Goal: Task Accomplishment & Management: Manage account settings

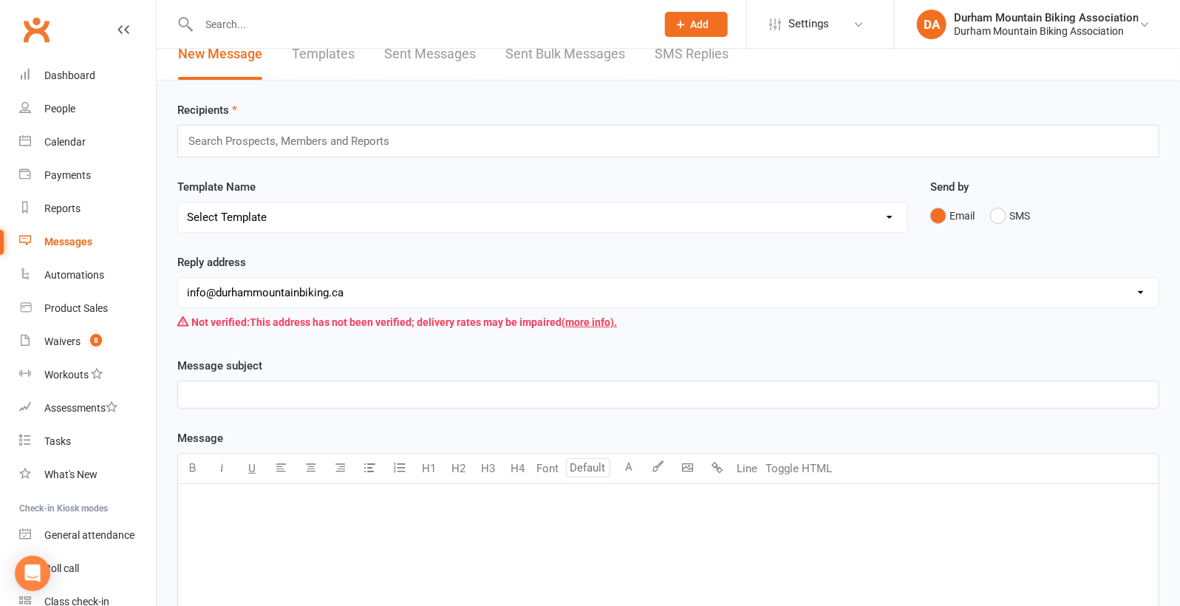
scroll to position [24, 0]
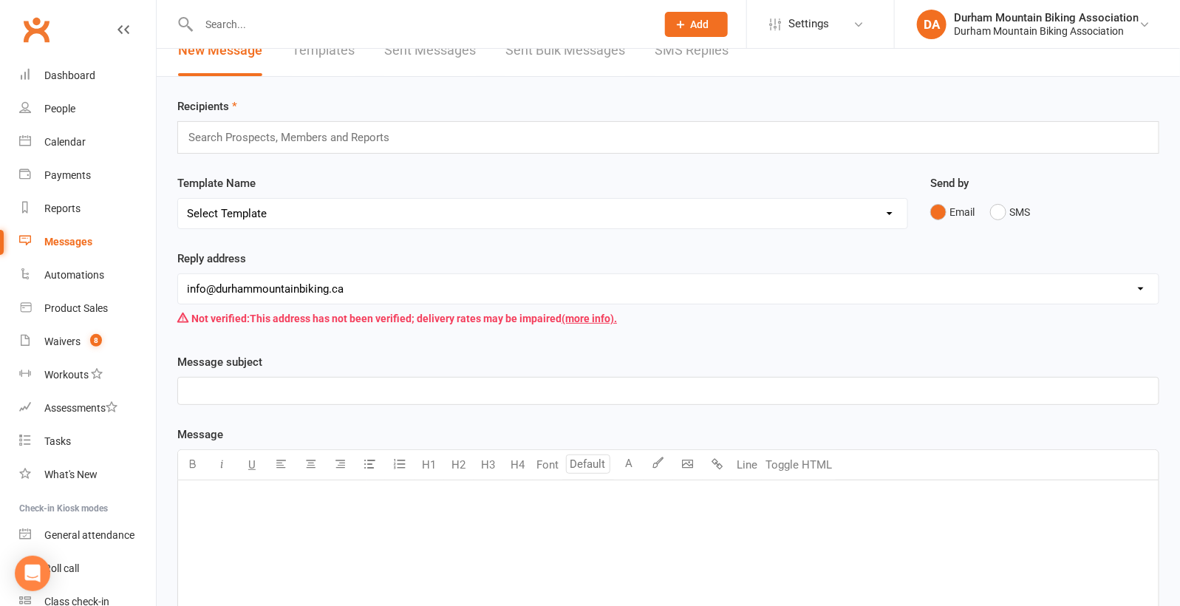
click at [256, 218] on select "Select Template [SMS] [Default template - review before using] Appointment remi…" at bounding box center [542, 214] width 729 height 30
select select "19"
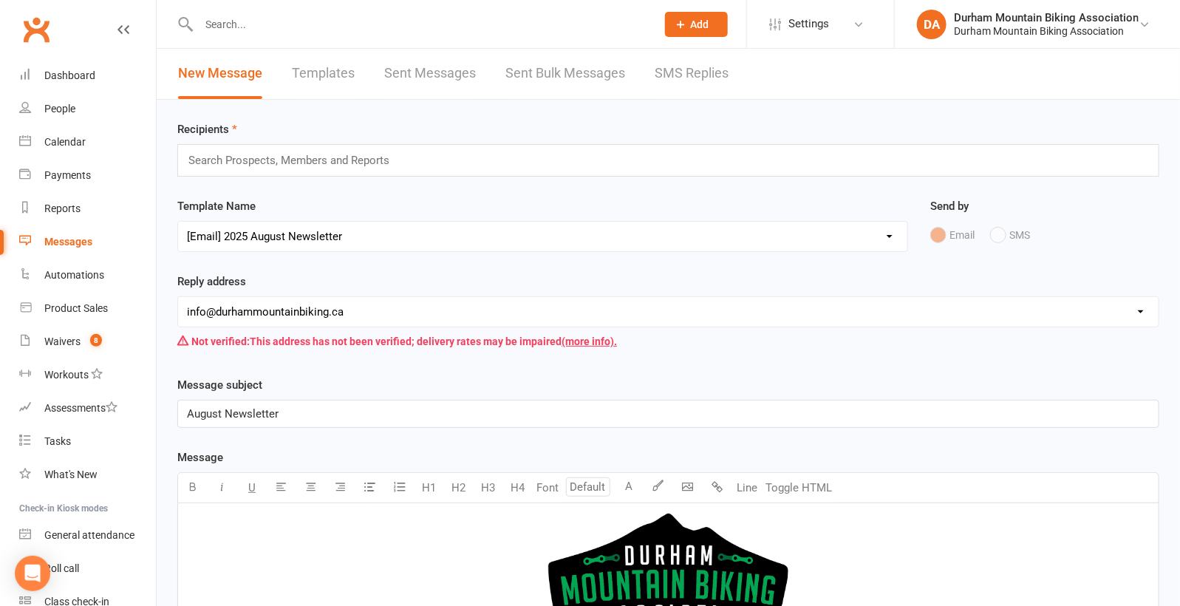
scroll to position [0, 0]
click at [327, 156] on input "text" at bounding box center [295, 160] width 216 height 19
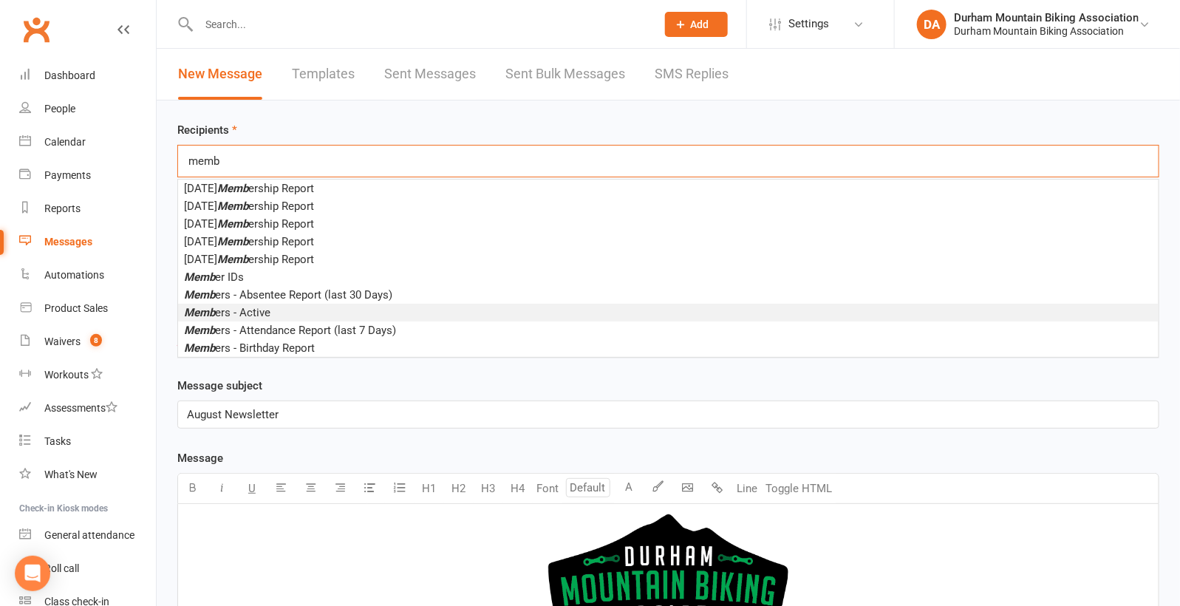
type input "memb"
click at [271, 310] on li "Memb ers - Active" at bounding box center [668, 313] width 980 height 18
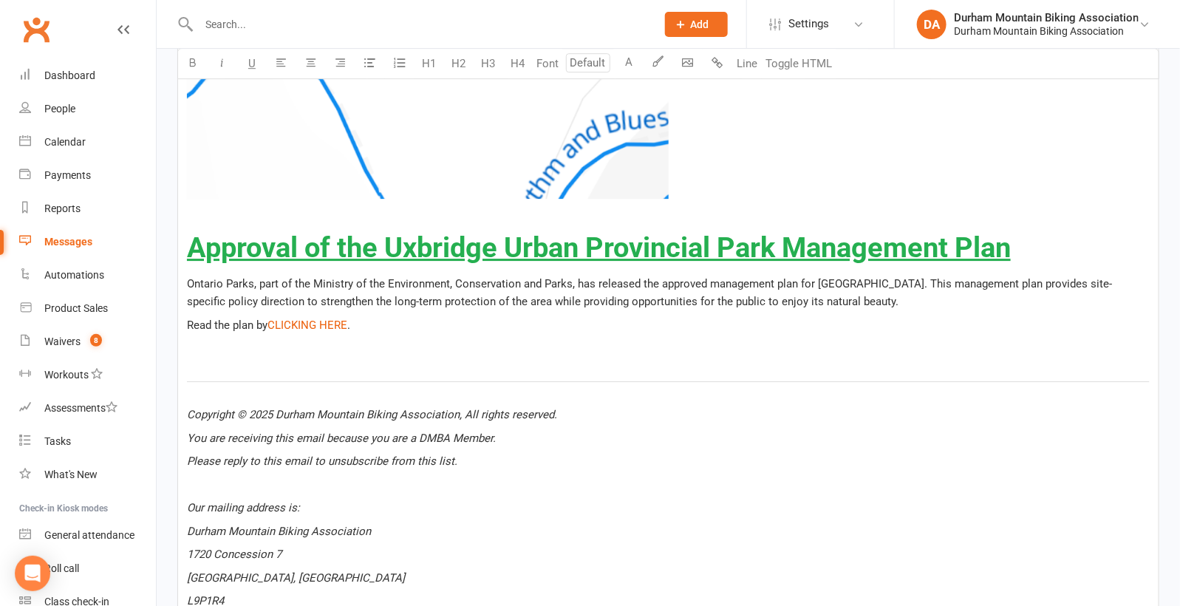
scroll to position [4468, 0]
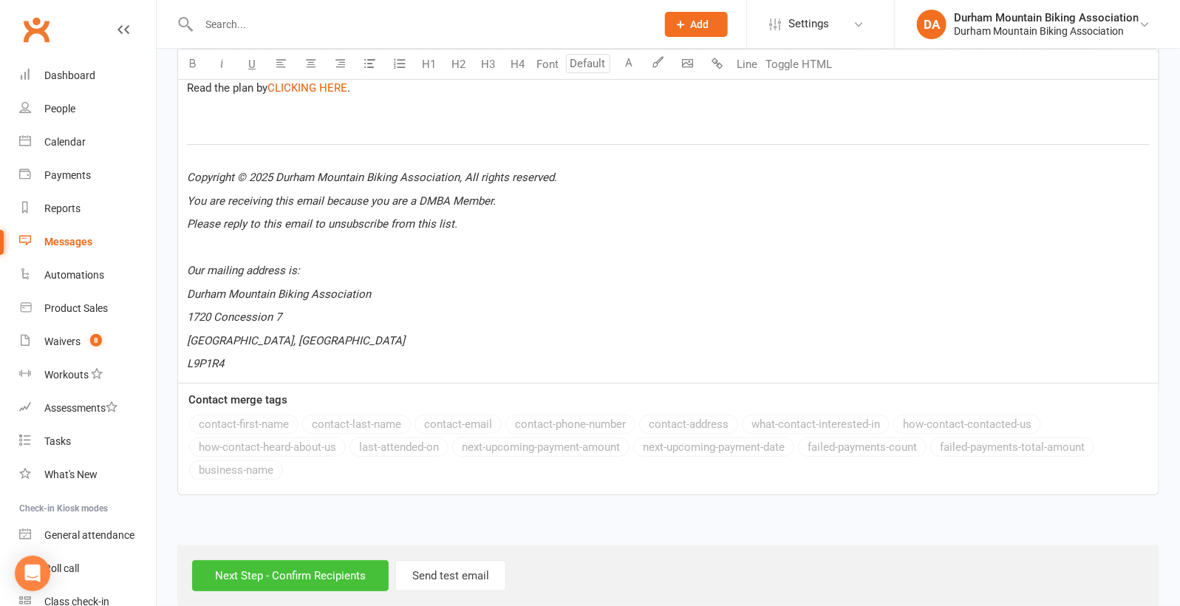
click at [320, 560] on input "Next Step - Confirm Recipients" at bounding box center [290, 575] width 197 height 31
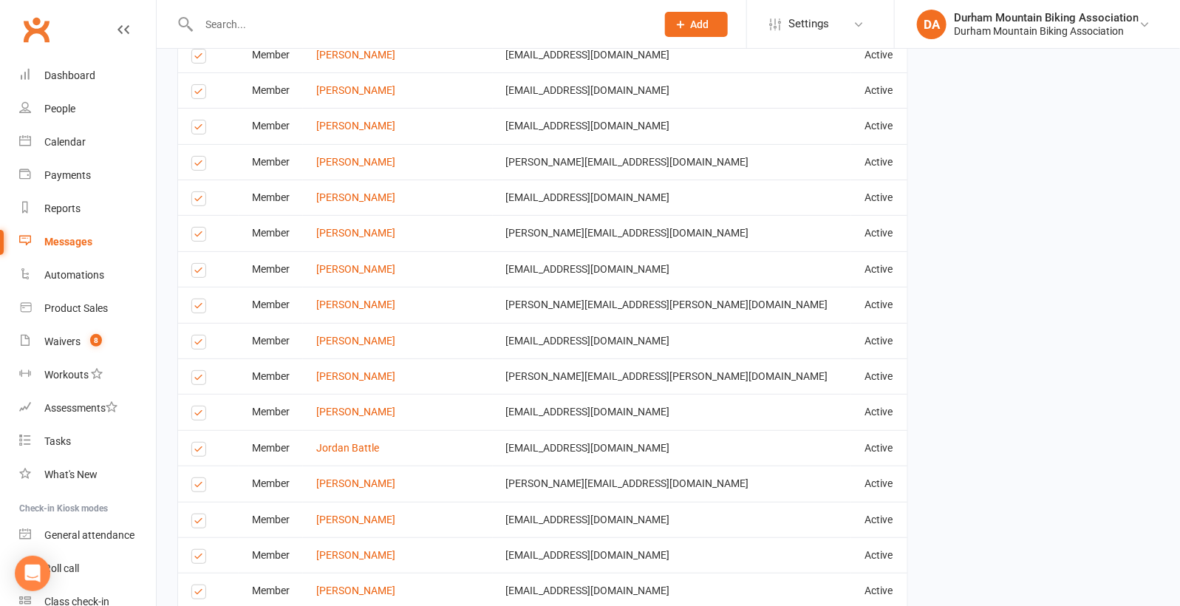
scroll to position [4980, 0]
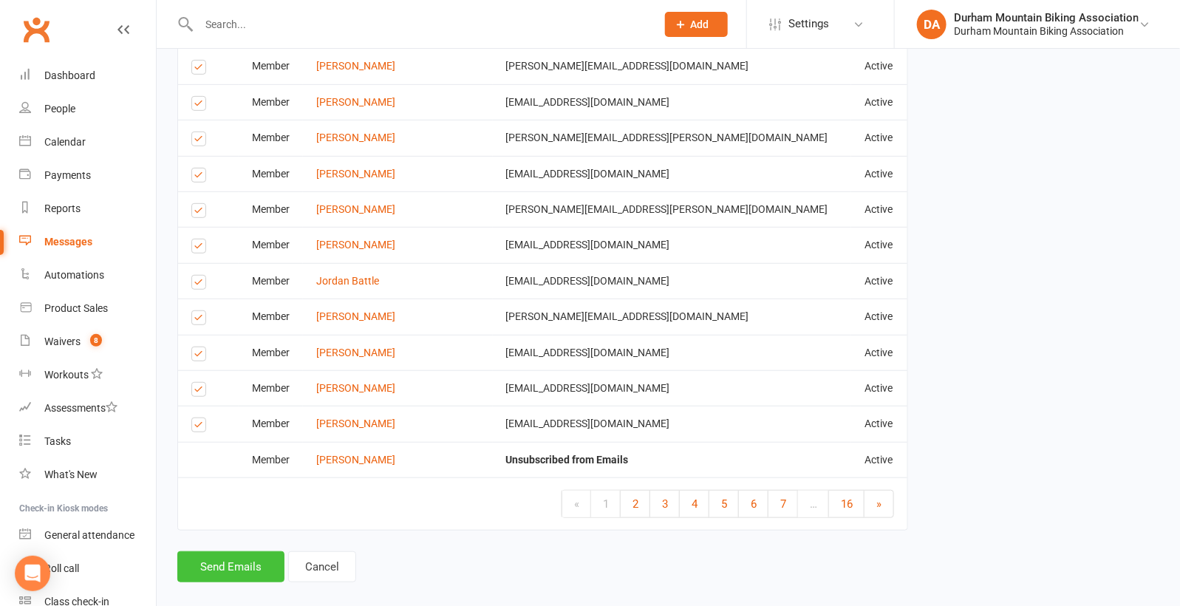
click at [236, 551] on button "Send Emails" at bounding box center [230, 566] width 107 height 31
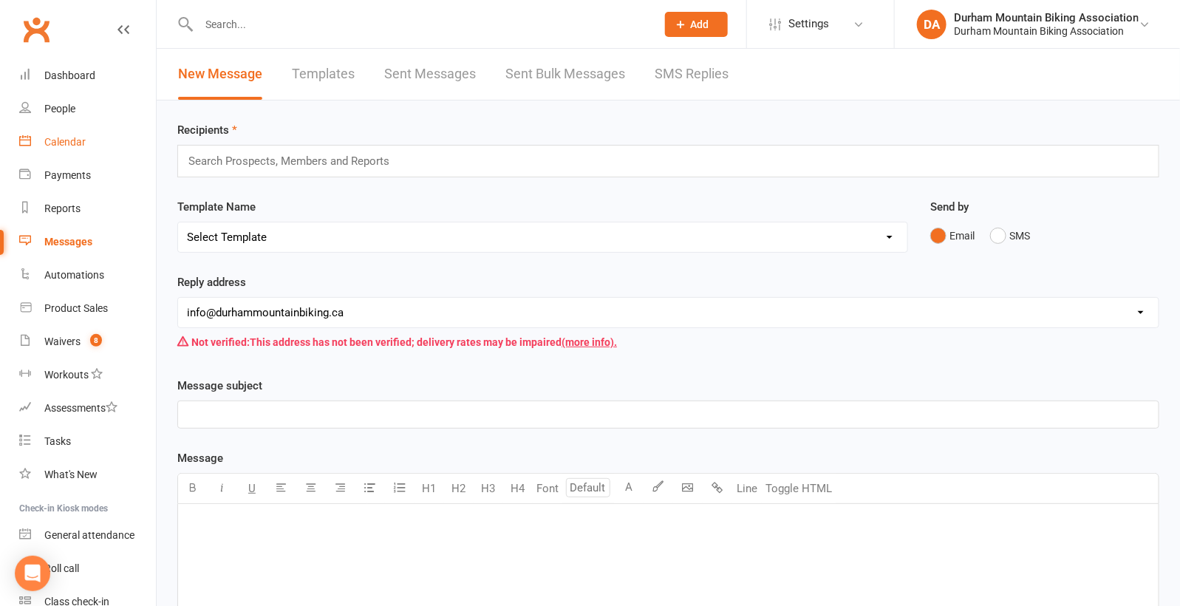
click at [58, 142] on div "Calendar" at bounding box center [64, 142] width 41 height 12
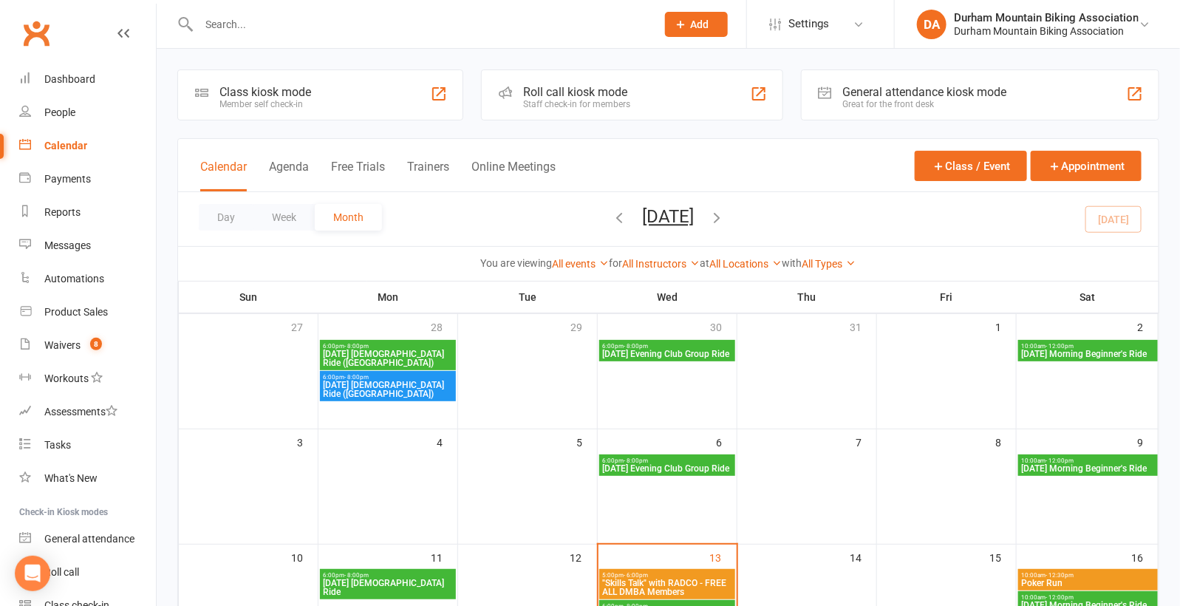
click at [800, 182] on div "Calendar Agenda Free Trials Trainers Online Meetings Class / Event Appointment" at bounding box center [668, 165] width 980 height 53
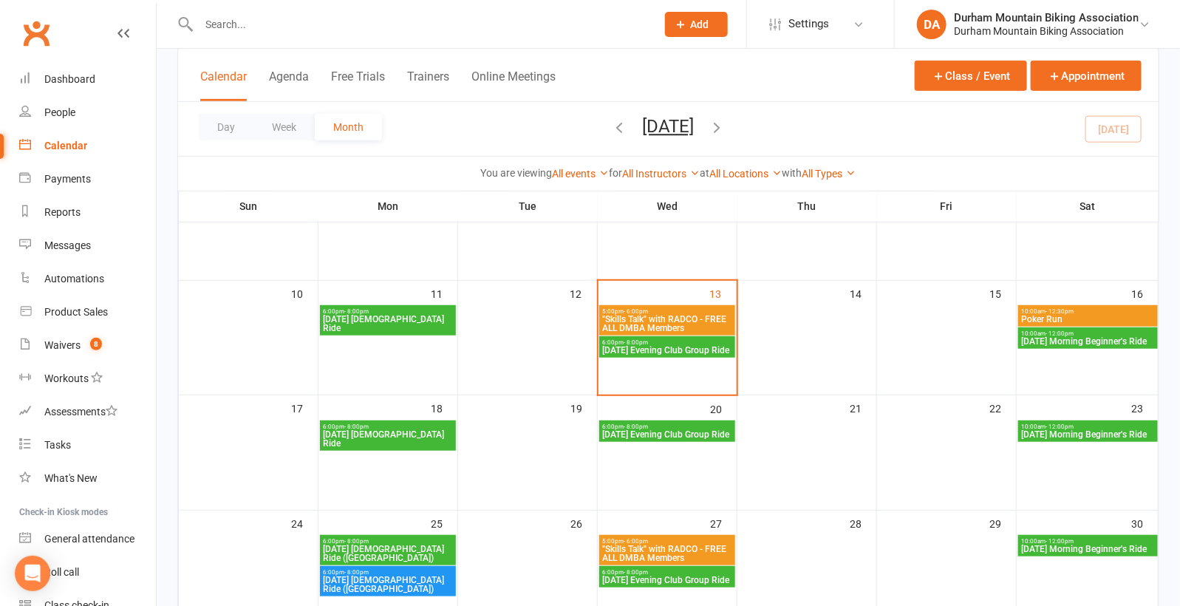
scroll to position [275, 0]
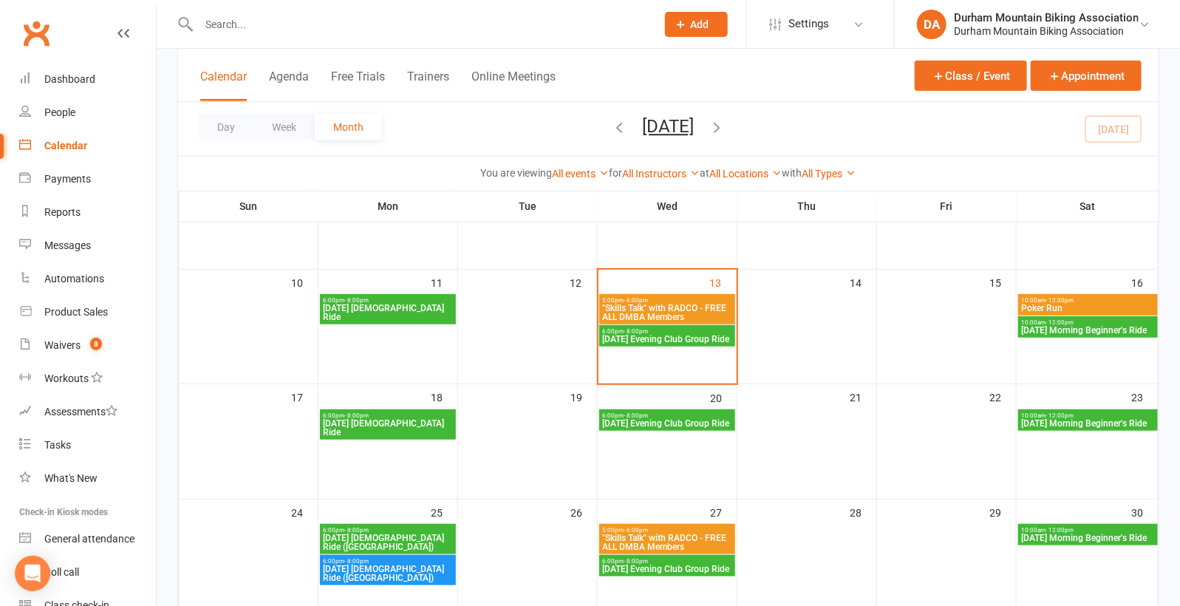
click at [725, 123] on icon "button" at bounding box center [717, 127] width 16 height 16
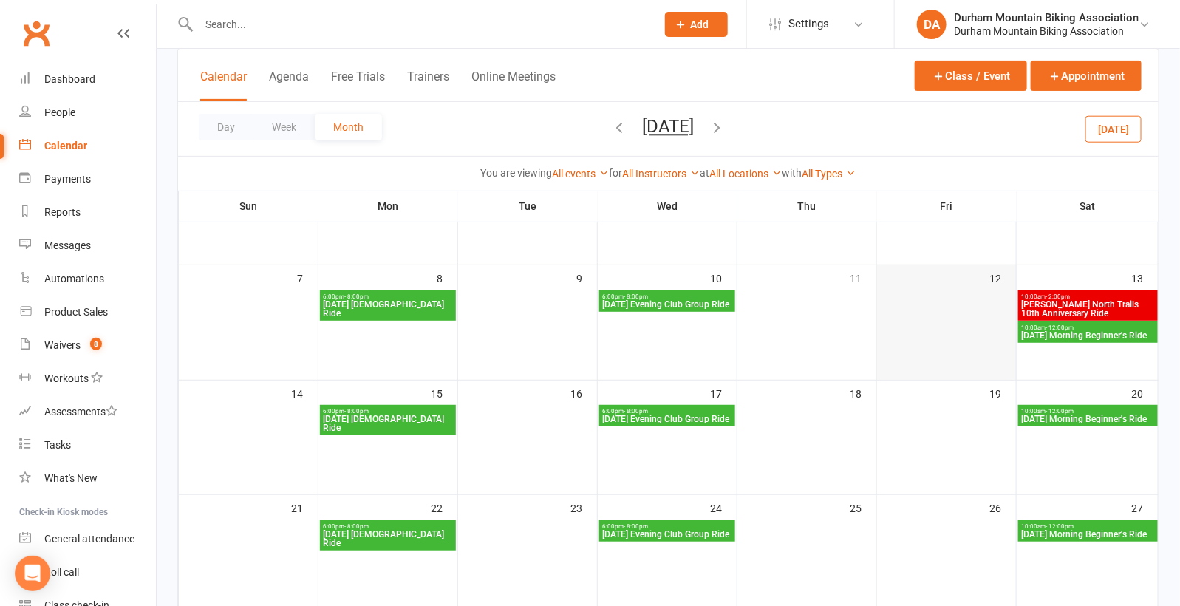
scroll to position [160, 0]
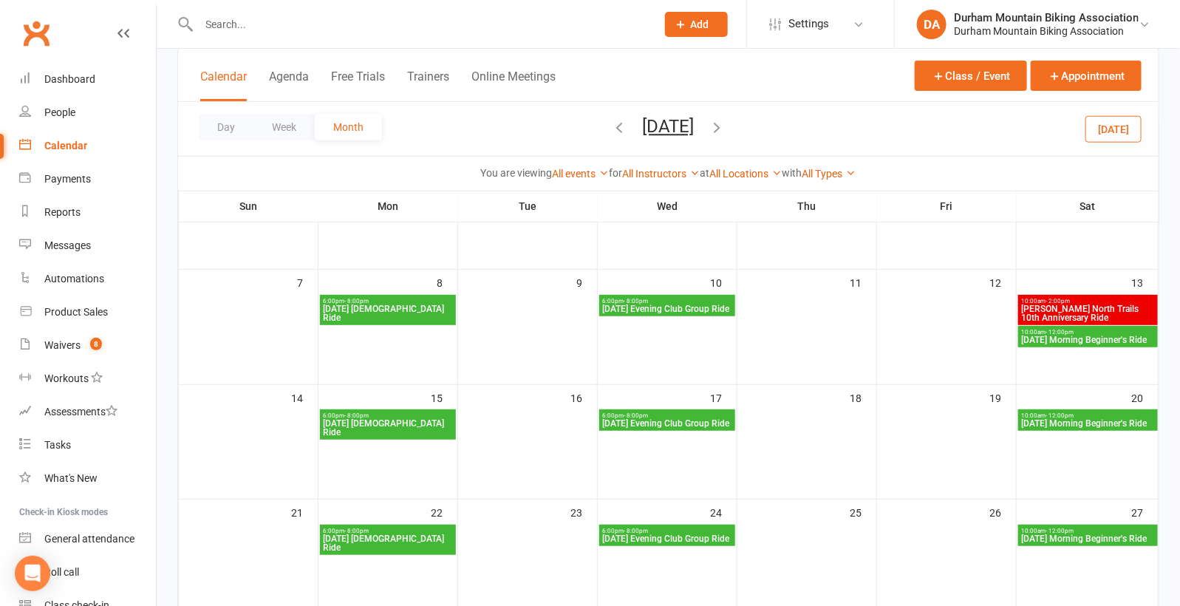
click at [1071, 301] on span "10:00am - 2:00pm" at bounding box center [1088, 301] width 134 height 7
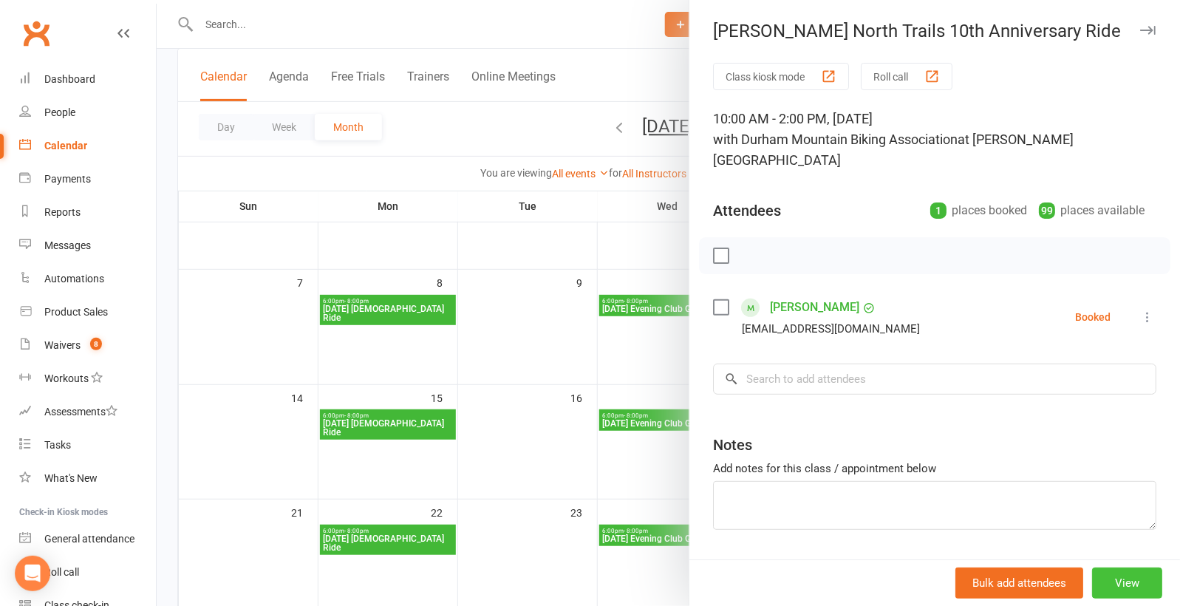
click at [1117, 588] on button "View" at bounding box center [1127, 582] width 70 height 31
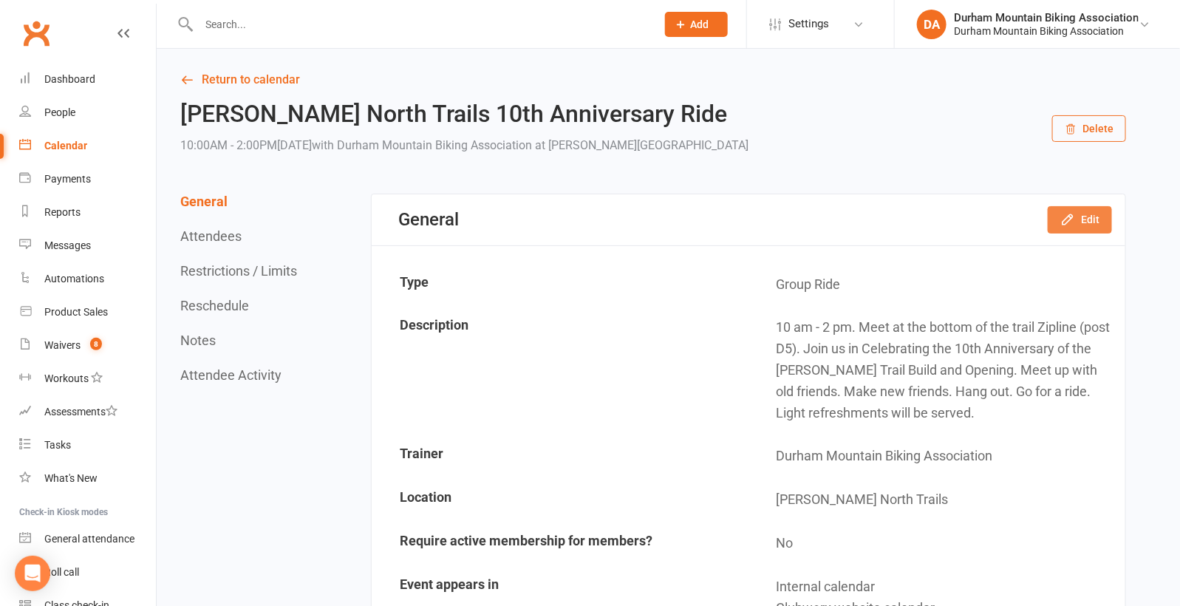
click at [1079, 221] on button "Edit" at bounding box center [1080, 219] width 64 height 27
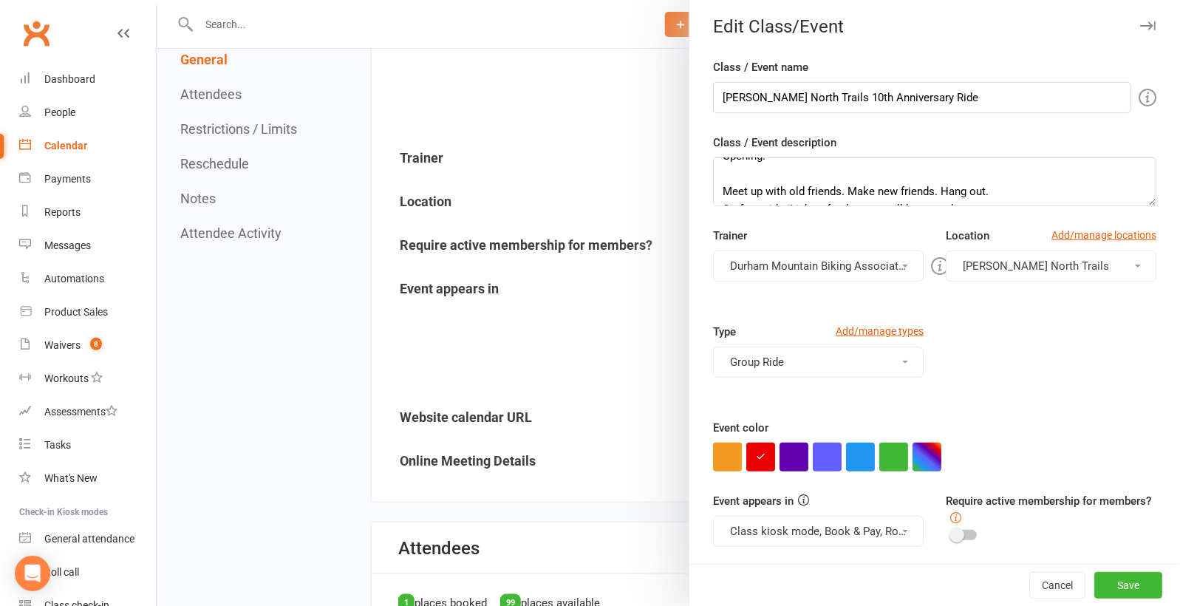
scroll to position [297, 0]
click at [951, 516] on icon at bounding box center [955, 517] width 11 height 11
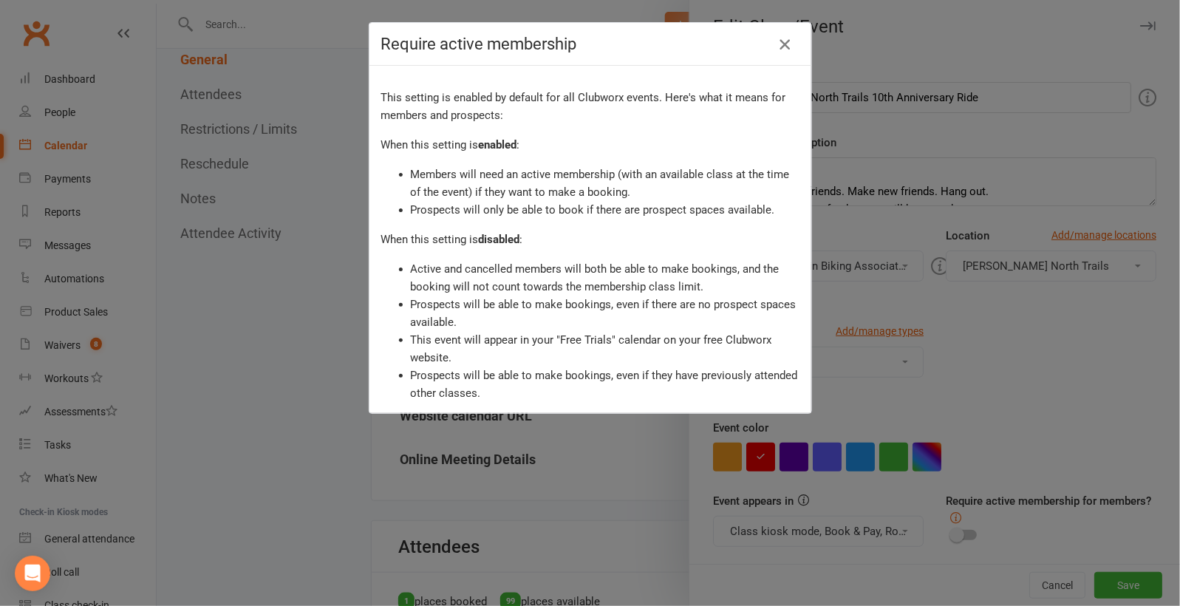
click at [796, 40] on button "button" at bounding box center [785, 45] width 24 height 24
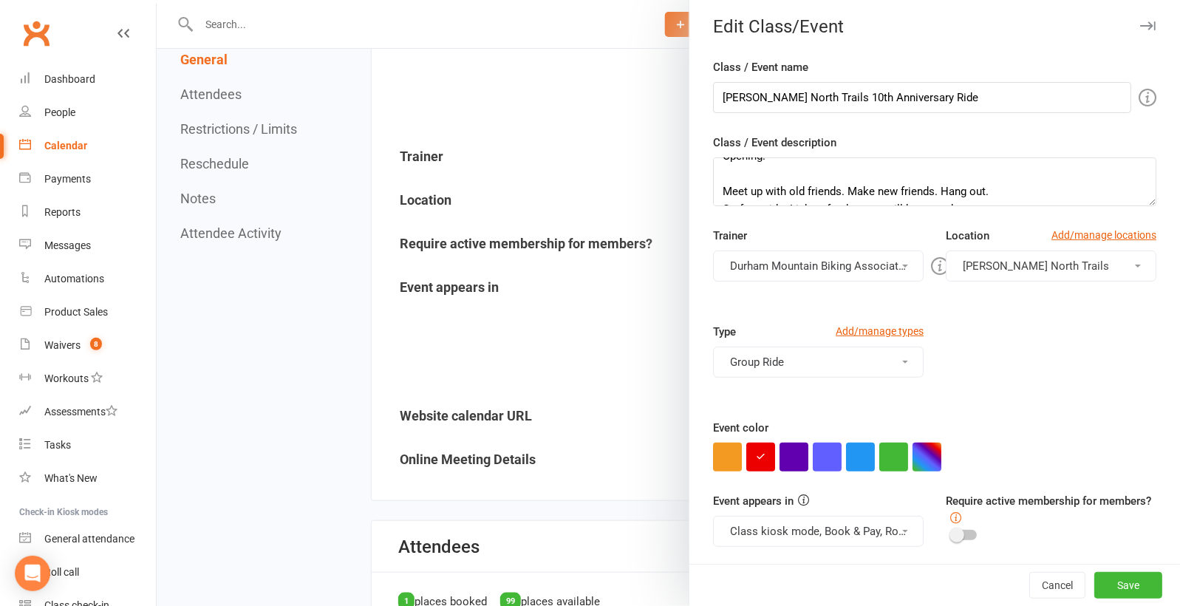
click at [958, 527] on span at bounding box center [956, 534] width 15 height 15
click at [951, 533] on input "checkbox" at bounding box center [951, 533] width 0 height 0
click at [958, 525] on div "Require active membership for members?" at bounding box center [1050, 518] width 233 height 53
click at [963, 533] on div at bounding box center [963, 535] width 25 height 10
click at [951, 533] on input "checkbox" at bounding box center [951, 533] width 0 height 0
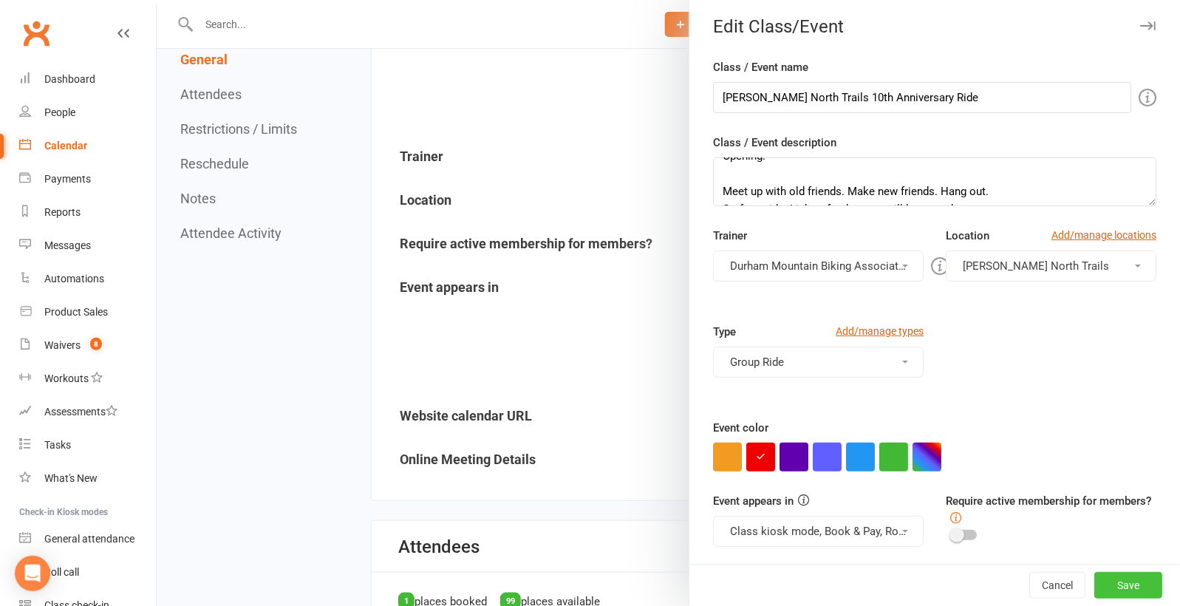
click at [1125, 584] on button "Save" at bounding box center [1128, 585] width 68 height 27
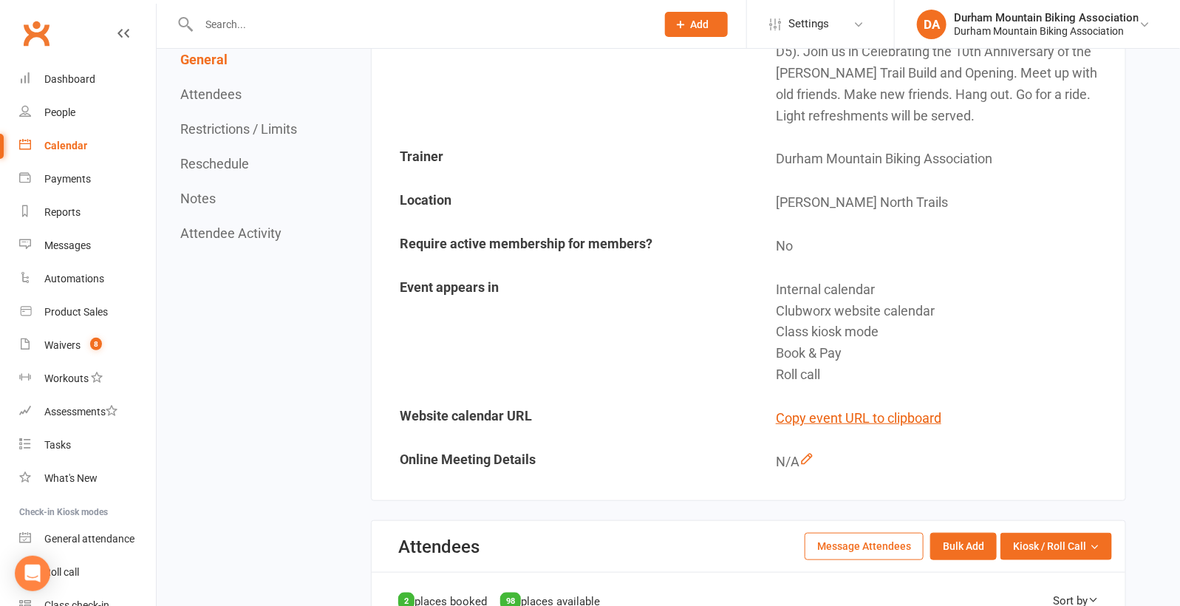
click at [264, 24] on input "text" at bounding box center [419, 24] width 451 height 21
paste input "[EMAIL_ADDRESS][DOMAIN_NAME]"
type input "[EMAIL_ADDRESS][DOMAIN_NAME]"
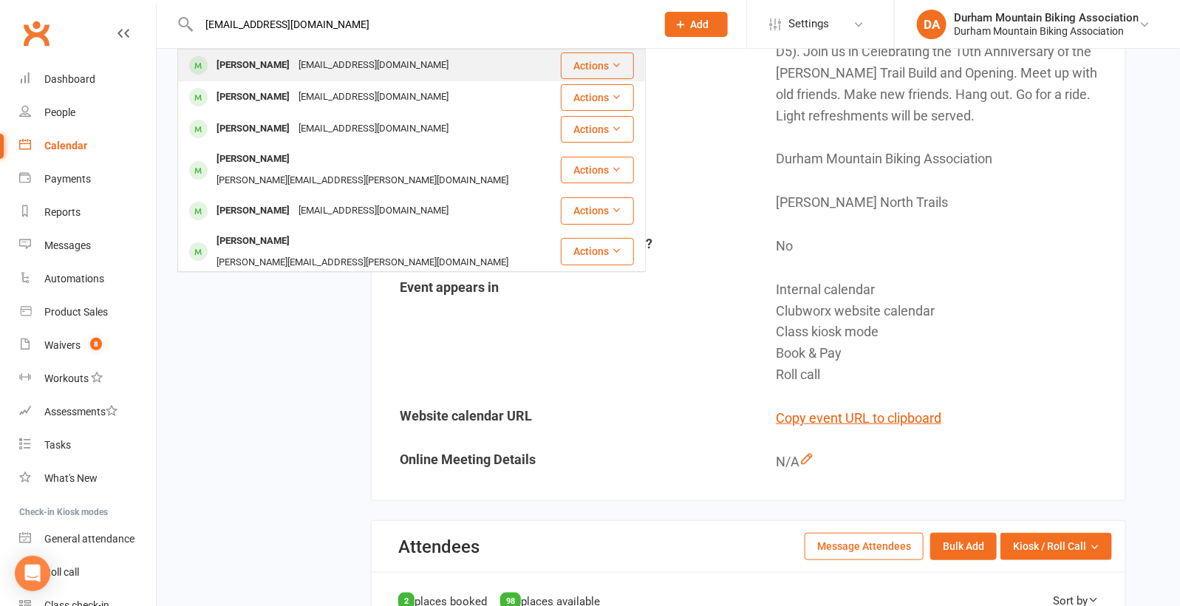
click at [257, 61] on div "[PERSON_NAME]" at bounding box center [253, 65] width 82 height 21
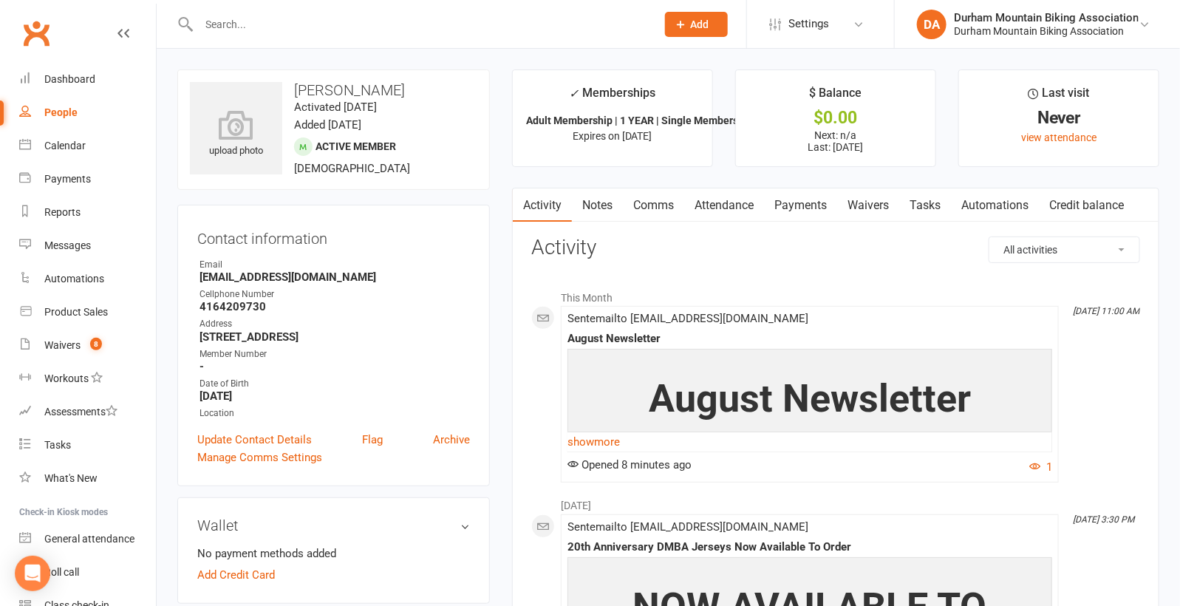
click at [726, 209] on link "Attendance" at bounding box center [724, 205] width 80 height 34
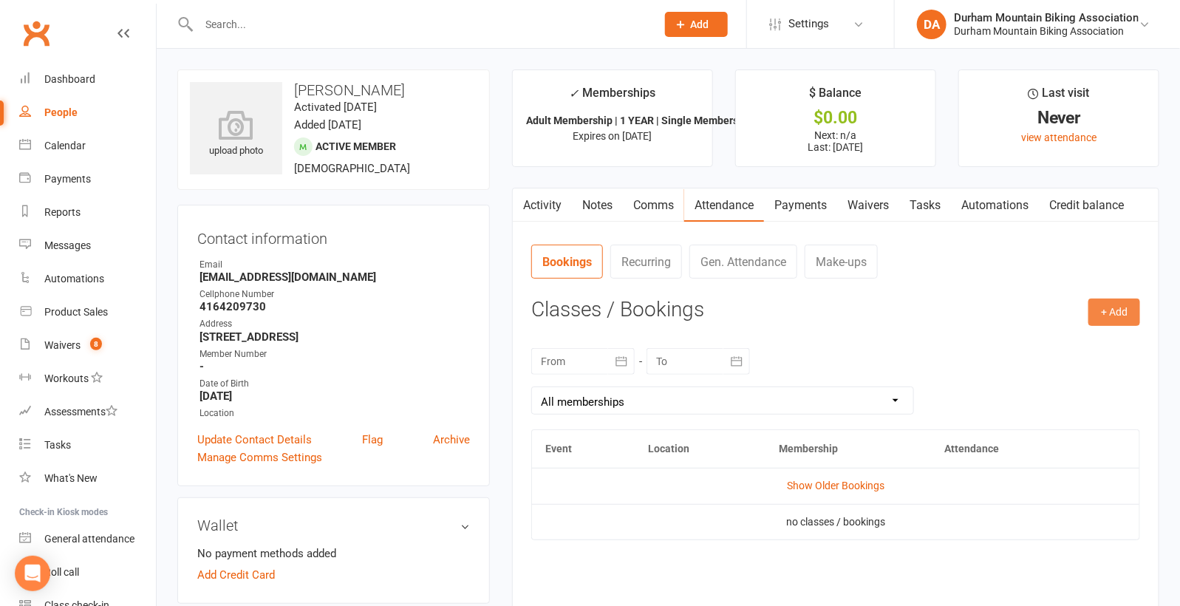
click at [1114, 314] on button "+ Add" at bounding box center [1114, 311] width 52 height 27
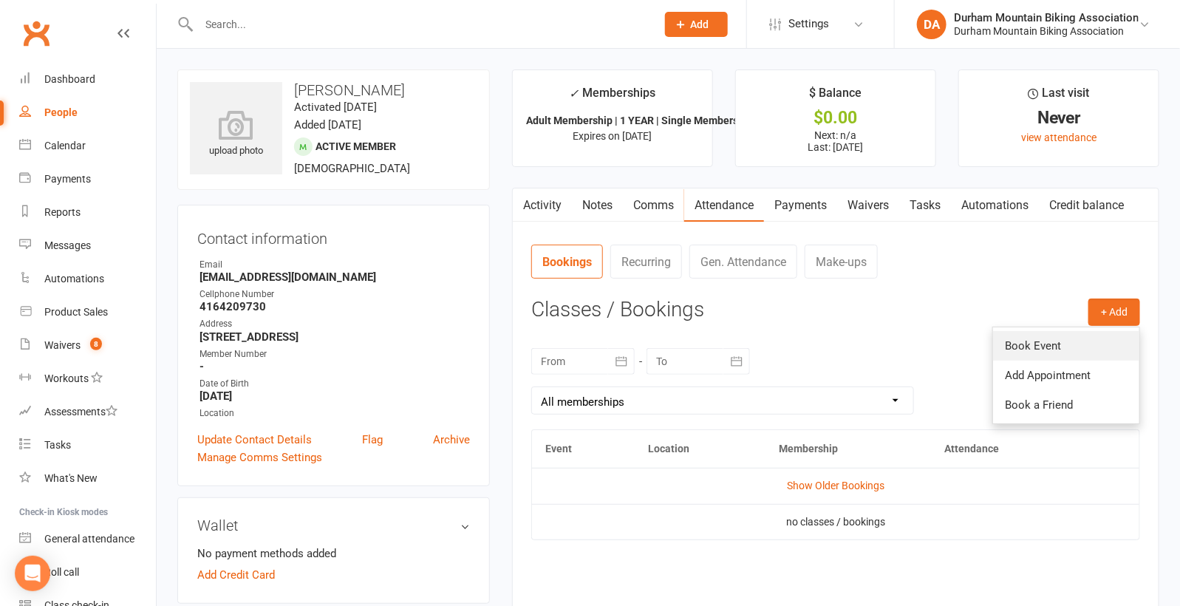
click at [1064, 342] on link "Book Event" at bounding box center [1066, 346] width 146 height 30
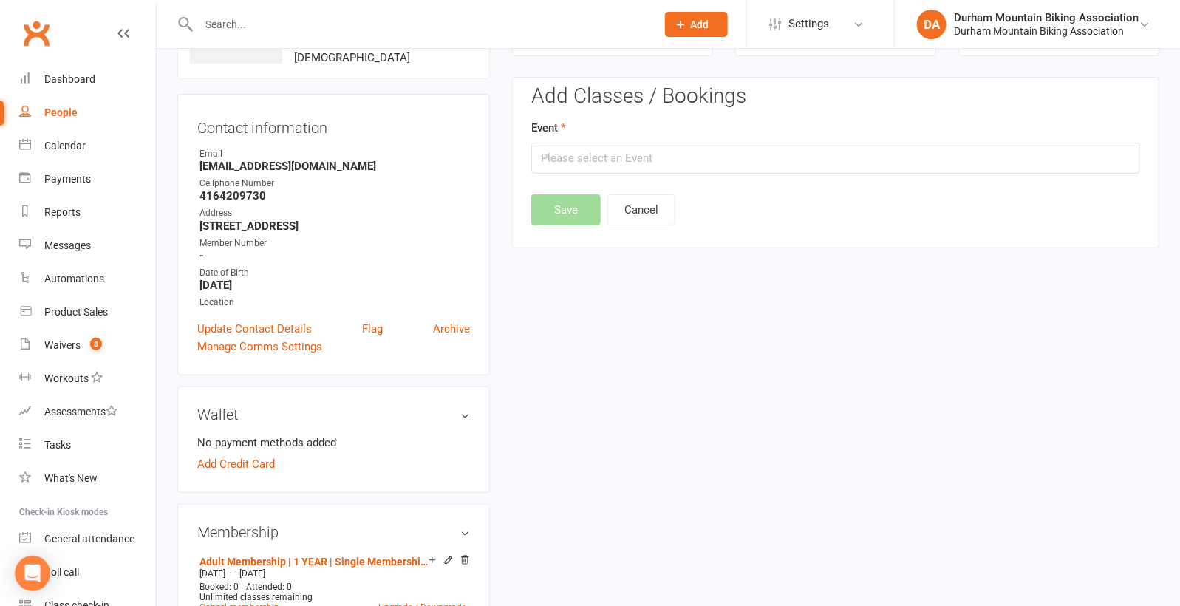
scroll to position [113, 0]
click at [653, 154] on input "text" at bounding box center [835, 155] width 609 height 31
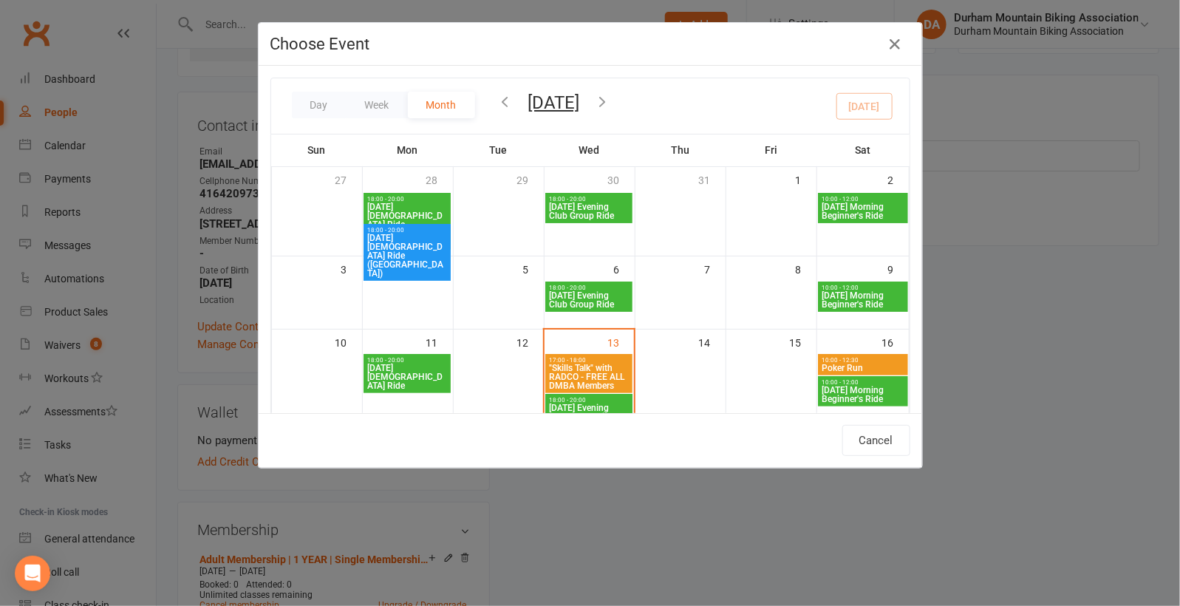
click at [611, 100] on icon "button" at bounding box center [603, 101] width 16 height 16
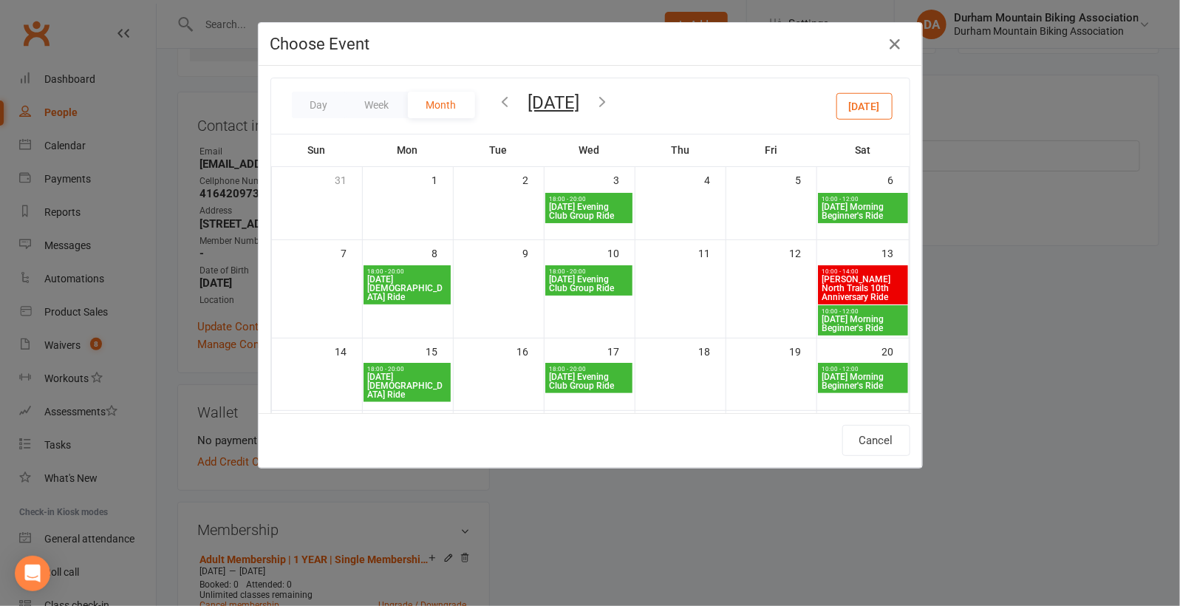
click at [856, 277] on span "[PERSON_NAME] North Trails 10th Anniversary Ride" at bounding box center [863, 288] width 84 height 27
type input "[PERSON_NAME] North Trails 10th Anniversary Ride - [DATE] 10:00:00 AM"
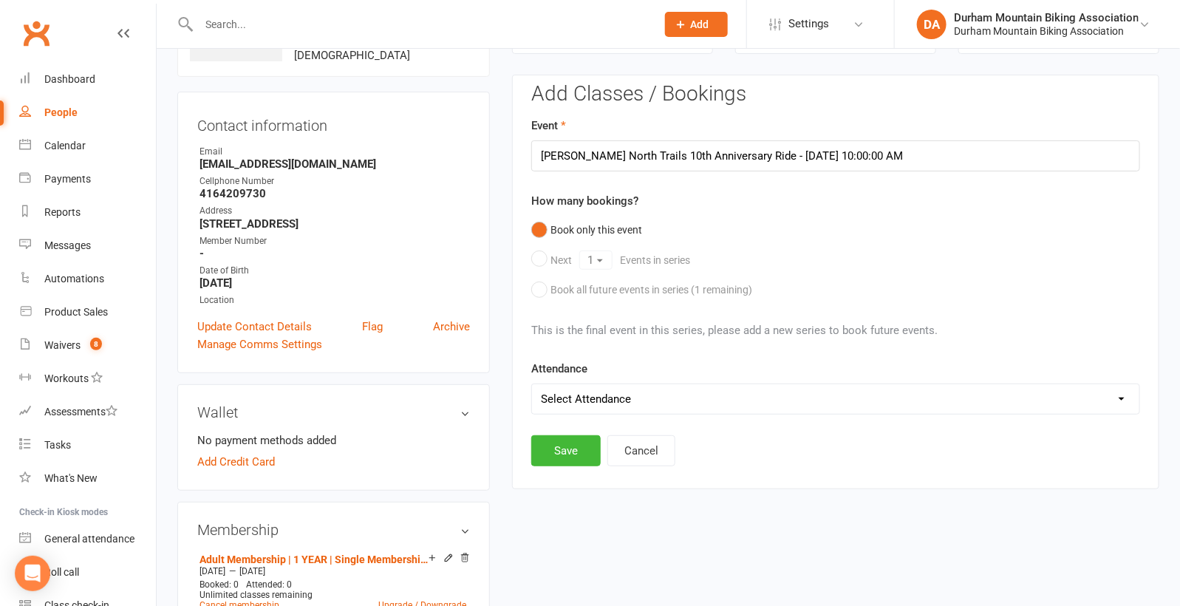
click at [654, 400] on select "Select Attendance Attended Absent" at bounding box center [835, 399] width 607 height 30
click at [561, 443] on button "Save" at bounding box center [565, 450] width 69 height 31
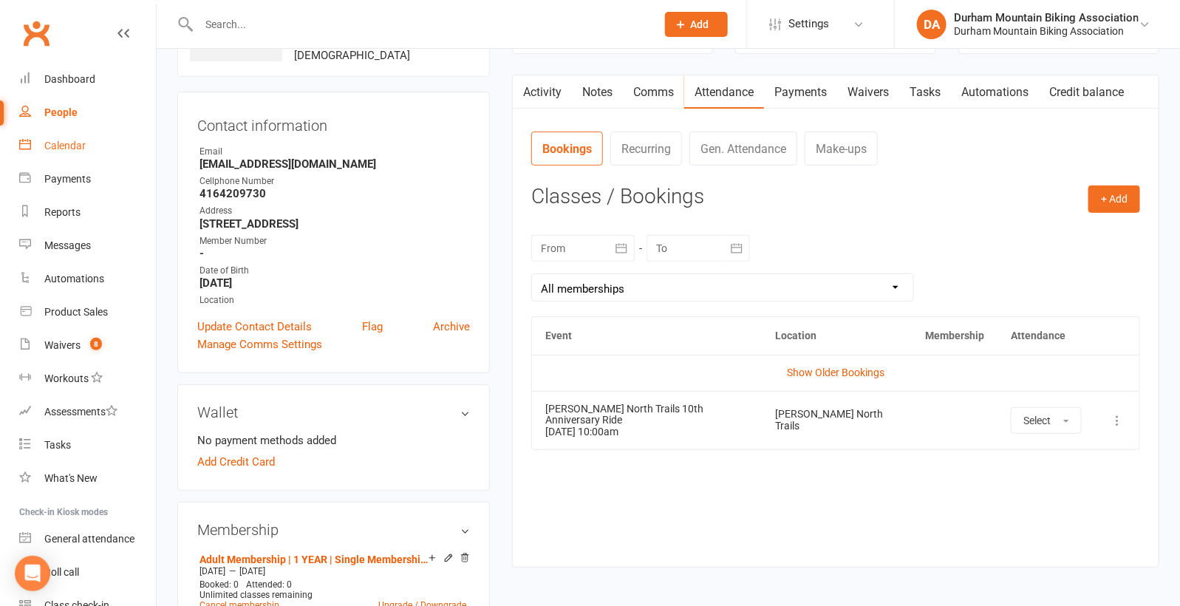
click at [64, 150] on div "Calendar" at bounding box center [64, 146] width 41 height 12
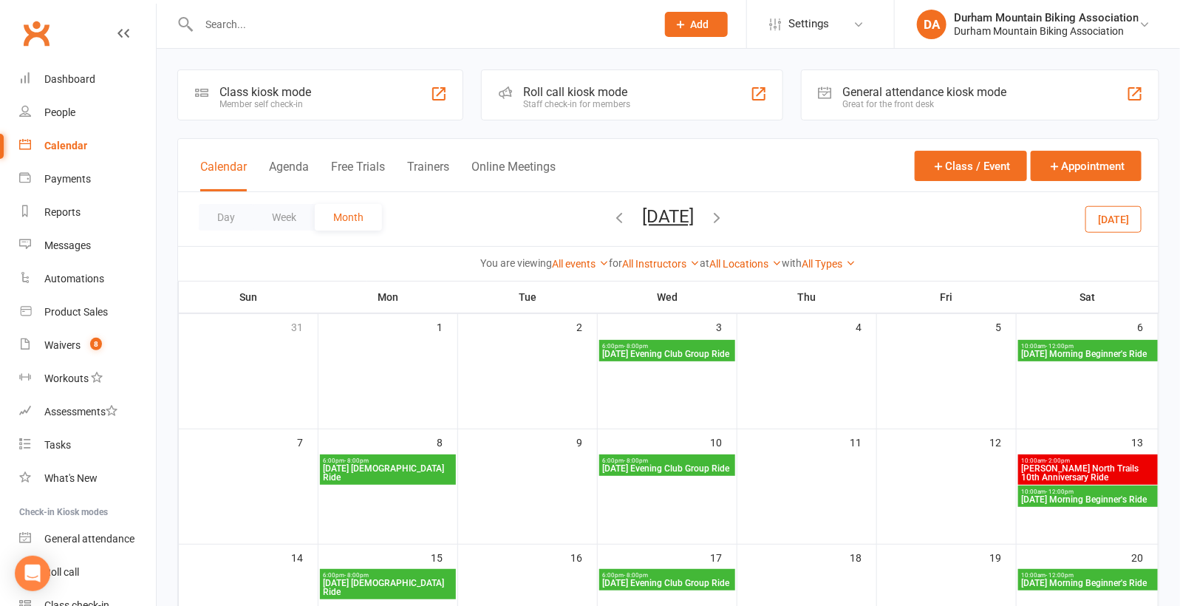
click at [1079, 465] on span "[PERSON_NAME] North Trails 10th Anniversary Ride" at bounding box center [1088, 473] width 134 height 18
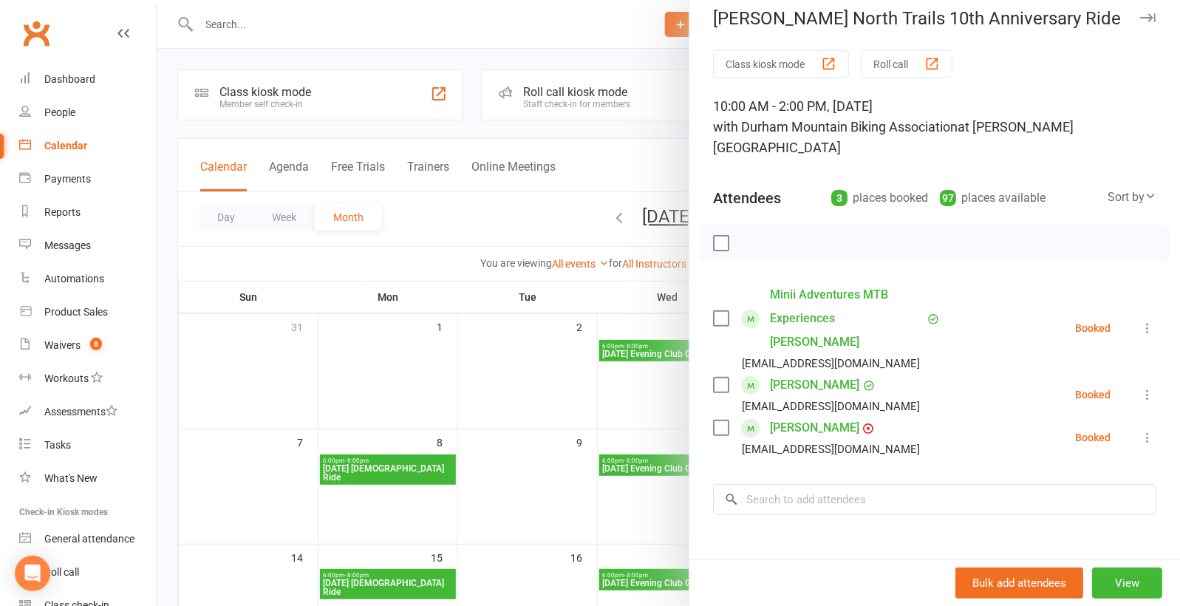
scroll to position [18, 0]
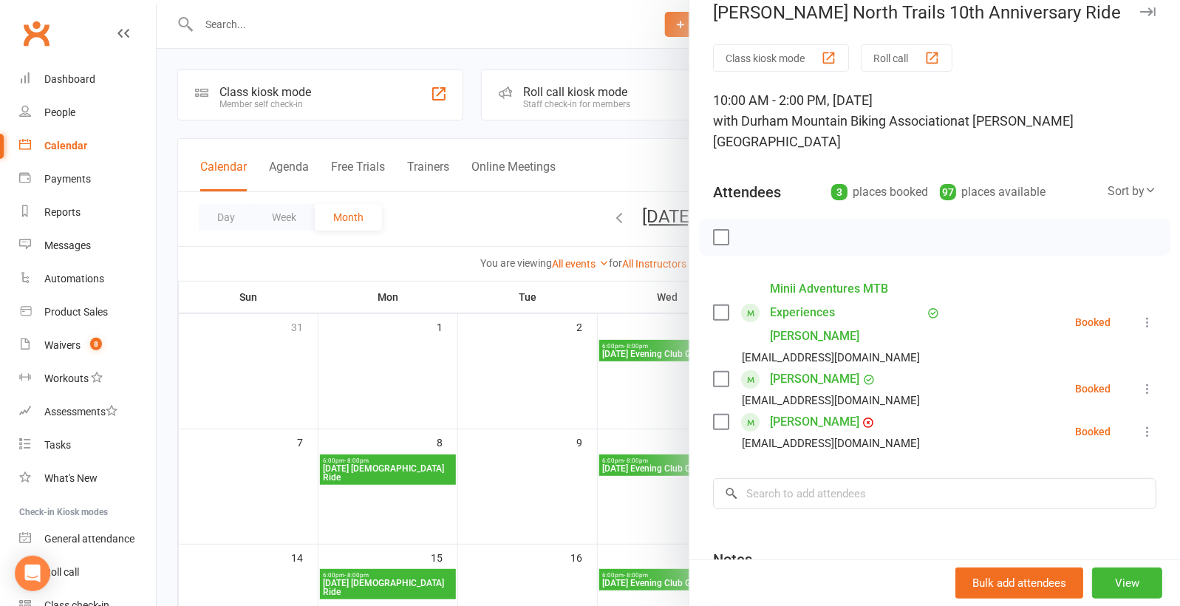
click at [1143, 315] on icon at bounding box center [1147, 322] width 15 height 15
click at [1079, 366] on link "Remove" at bounding box center [1082, 381] width 146 height 30
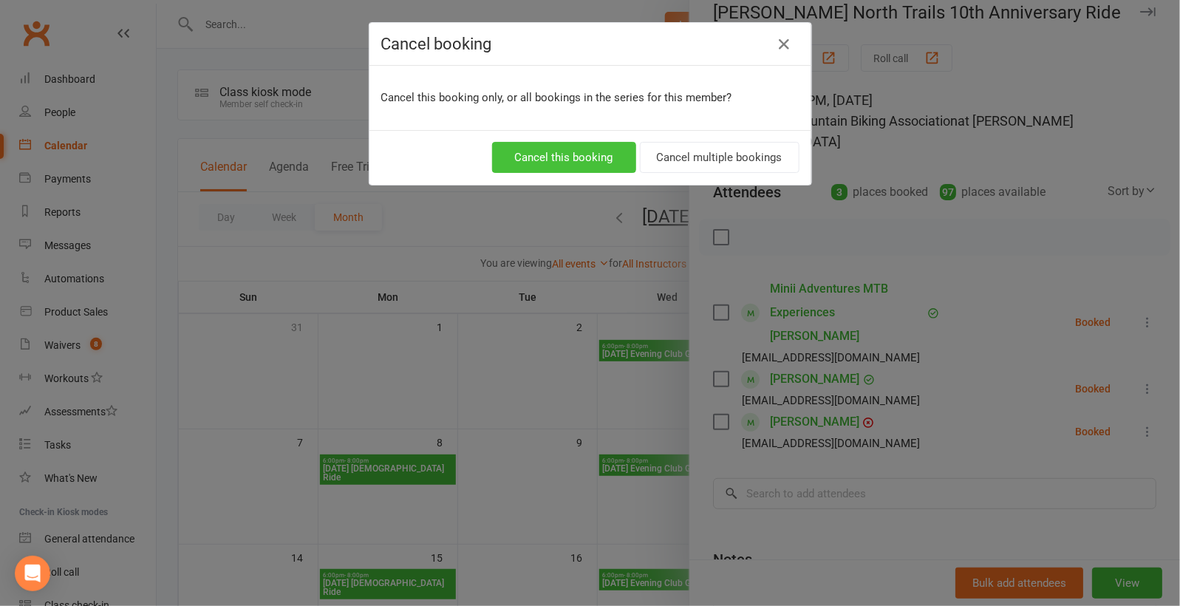
click at [597, 155] on button "Cancel this booking" at bounding box center [564, 157] width 144 height 31
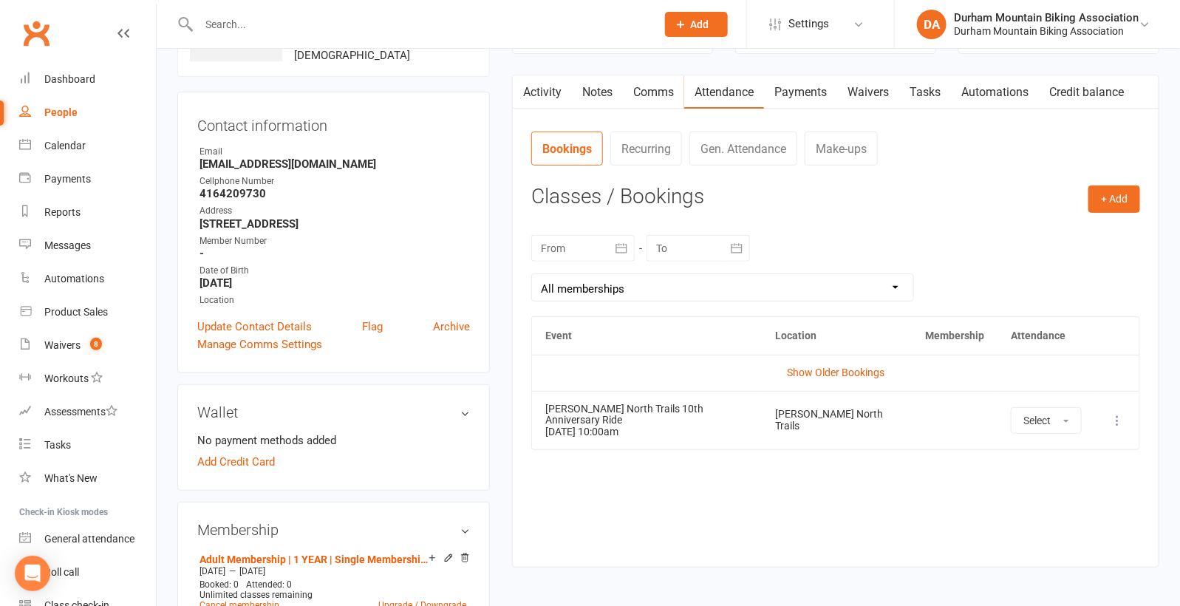
click at [809, 94] on link "Payments" at bounding box center [800, 92] width 73 height 34
